Goal: Find specific page/section: Find specific page/section

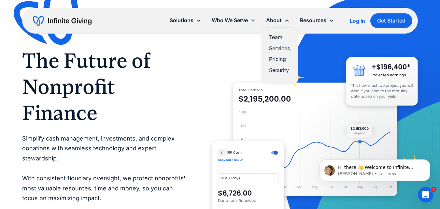
click at [276, 34] on link "Team" at bounding box center [279, 37] width 21 height 9
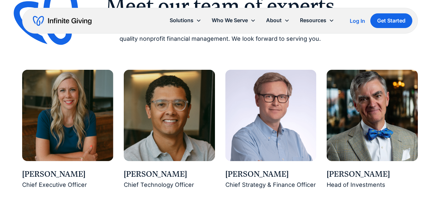
scroll to position [554, 0]
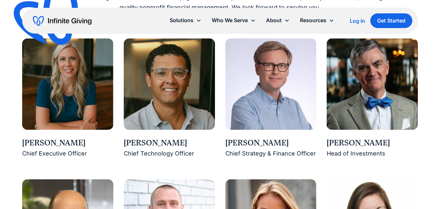
click at [61, 143] on div "[PERSON_NAME]" at bounding box center [67, 143] width 91 height 11
click at [61, 143] on div "Karen Houghton" at bounding box center [67, 143] width 91 height 11
copy div "Karen Houghton"
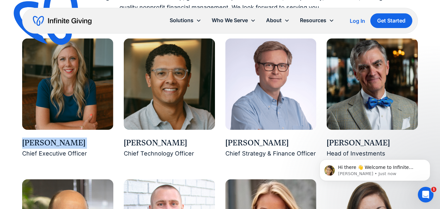
scroll to position [0, 0]
